Goal: Information Seeking & Learning: Learn about a topic

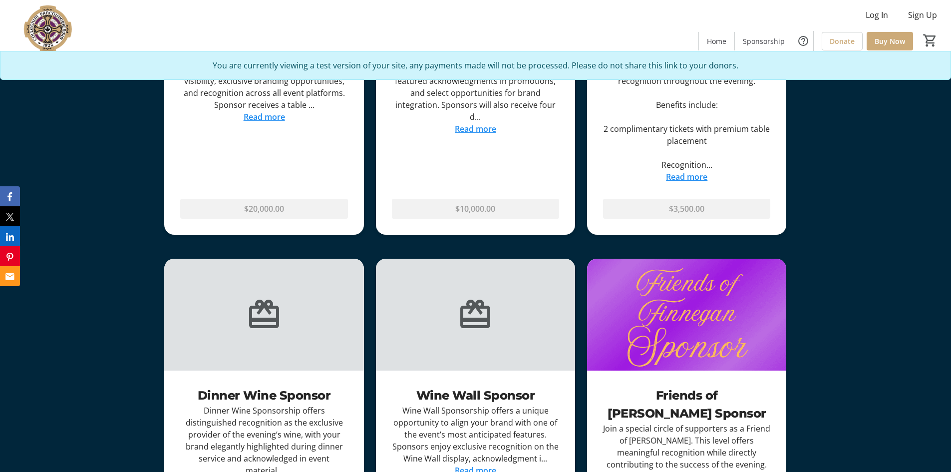
scroll to position [1447, 0]
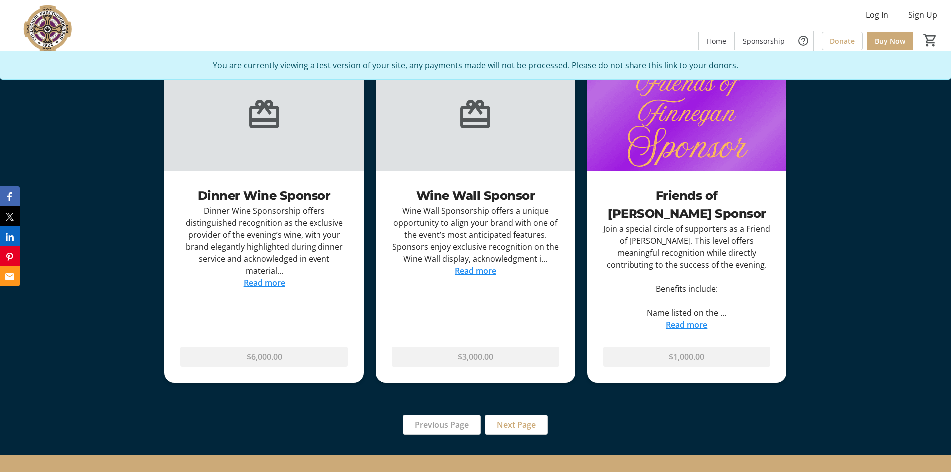
click at [462, 273] on link "Read more" at bounding box center [475, 270] width 41 height 11
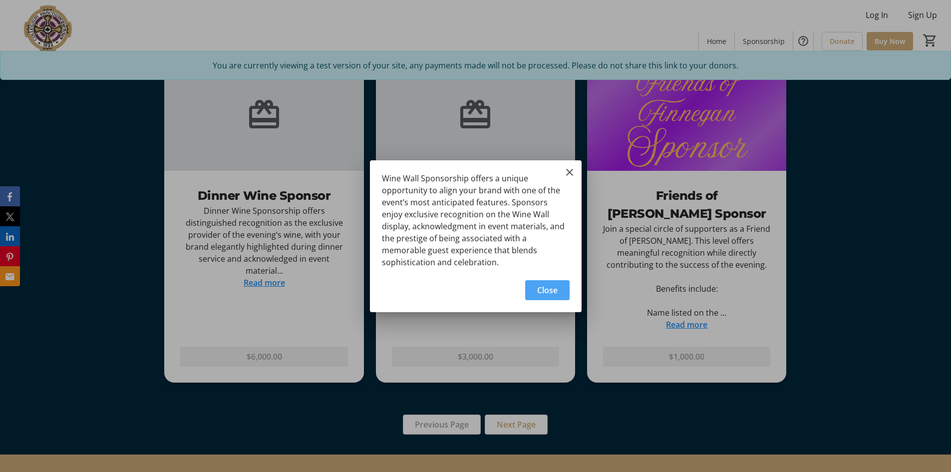
click at [546, 294] on span "Close" at bounding box center [547, 290] width 20 height 12
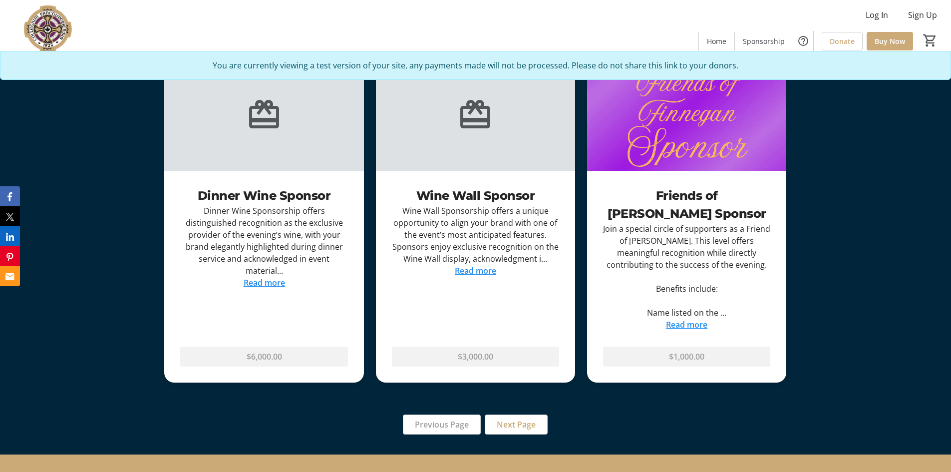
click at [681, 326] on link "Read more" at bounding box center [686, 324] width 41 height 11
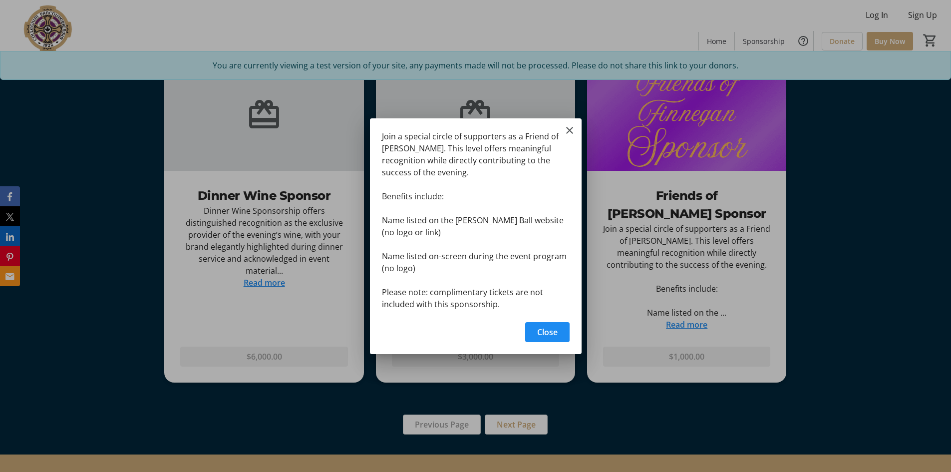
click at [681, 326] on div at bounding box center [475, 236] width 951 height 472
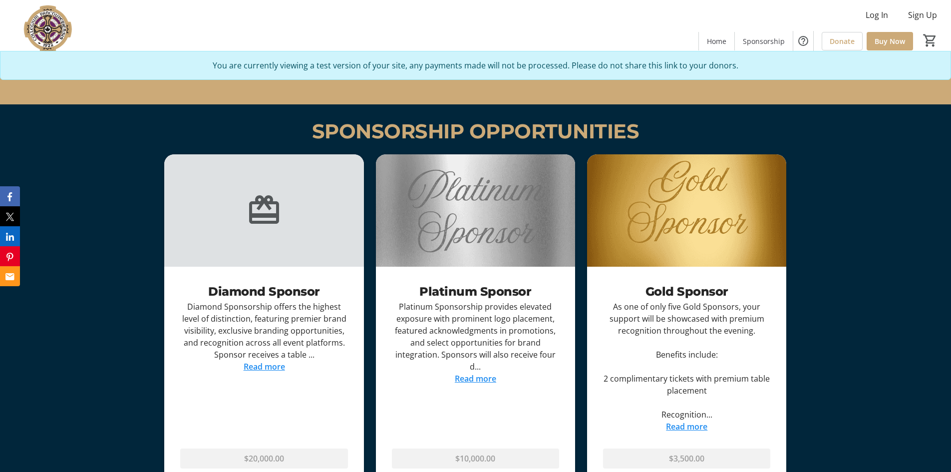
scroll to position [1098, 0]
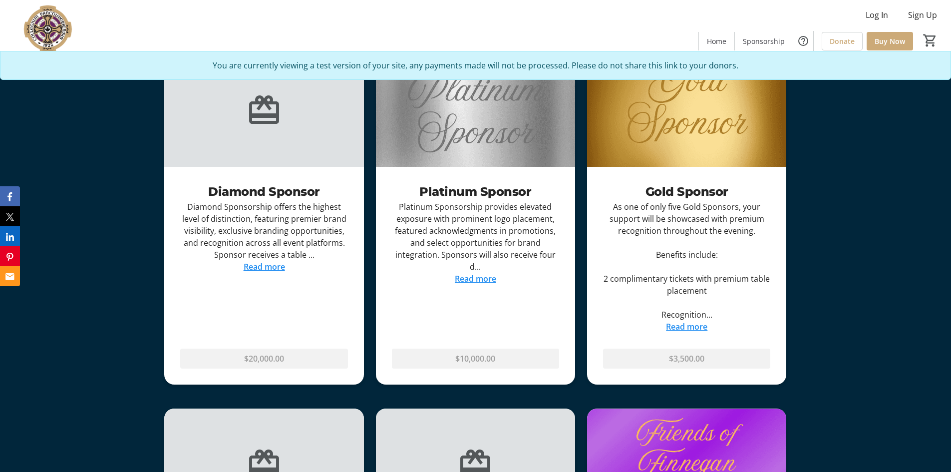
click at [677, 327] on link "Read more" at bounding box center [686, 326] width 41 height 11
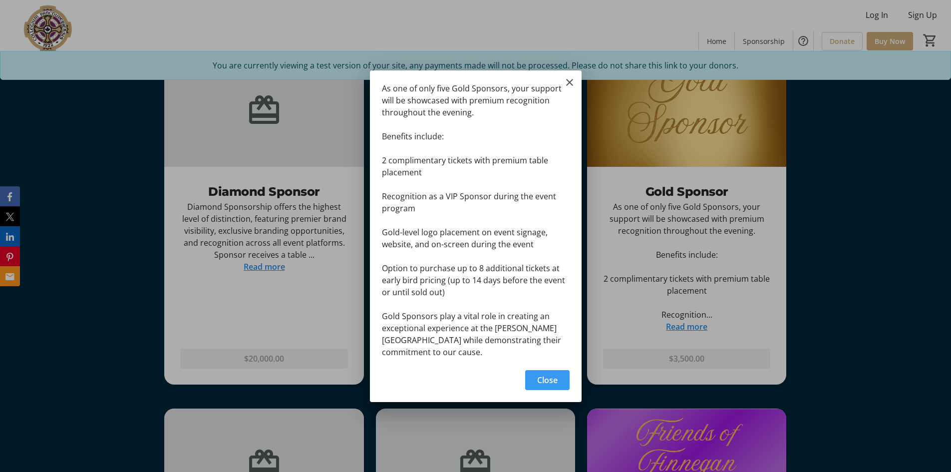
click at [677, 327] on div at bounding box center [475, 236] width 951 height 472
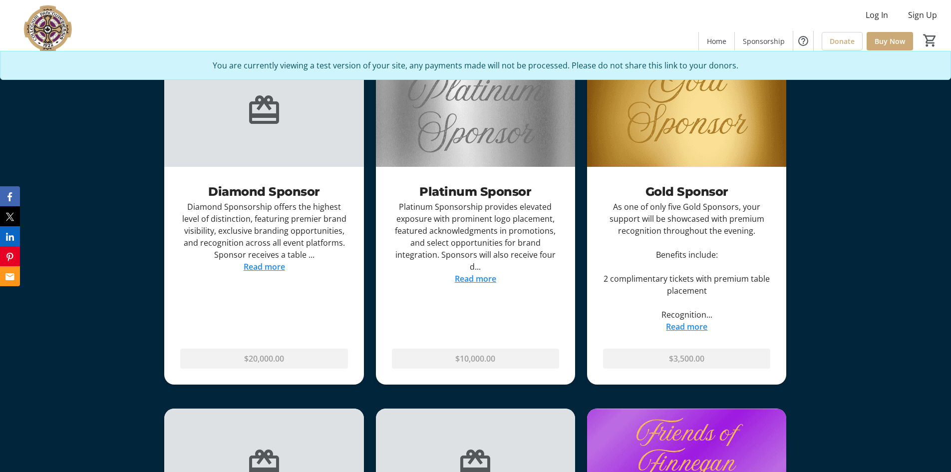
scroll to position [1098, 0]
